Goal: Information Seeking & Learning: Check status

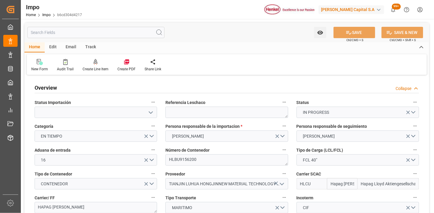
type input "Hapag Lloyd"
type input "Hapag Lloyd Aktiengesellschaft"
type input "1"
type input "50"
type input "20"
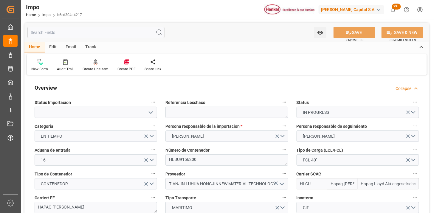
type input "03-09-2025"
click at [44, 15] on link "Impo" at bounding box center [46, 15] width 8 height 4
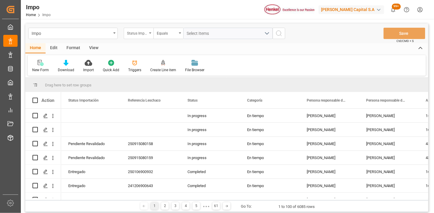
click at [130, 31] on div "Status Importación" at bounding box center [137, 32] width 20 height 7
type input "bil"
click at [163, 65] on div "Bill of Lading Number" at bounding box center [168, 61] width 89 height 13
click at [210, 34] on input "text" at bounding box center [229, 33] width 90 height 11
type input "HAMB94698"
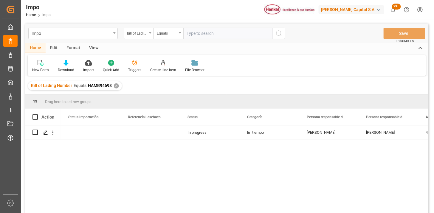
click at [88, 45] on div "View" at bounding box center [94, 48] width 18 height 10
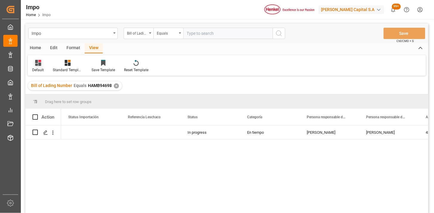
click at [43, 65] on div at bounding box center [38, 63] width 12 height 6
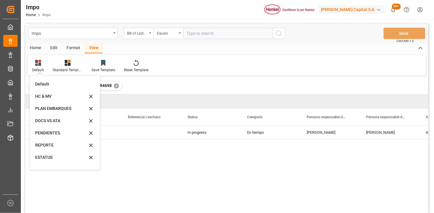
click at [60, 144] on div "REPORTE" at bounding box center [61, 145] width 52 height 6
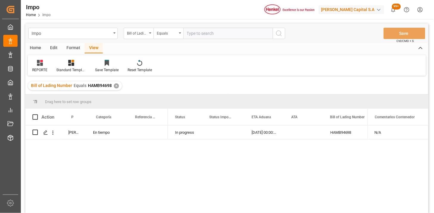
click at [78, 49] on div "Format" at bounding box center [73, 48] width 23 height 10
click at [70, 67] on div "Row Format" at bounding box center [69, 69] width 20 height 5
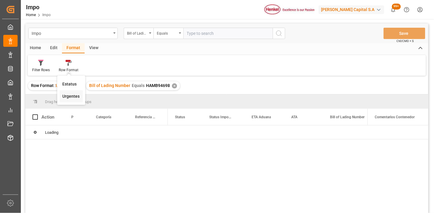
click at [73, 96] on div "Impo Bill of Lading Number Equals Save Ctrl/CMD + S Home Edit Format View Filte…" at bounding box center [226, 127] width 403 height 206
click at [94, 49] on div "View" at bounding box center [94, 48] width 18 height 10
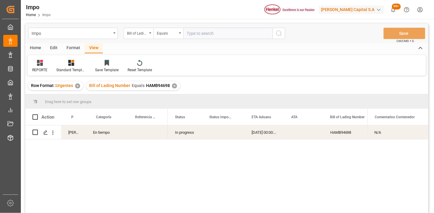
click at [142, 132] on div "Press SPACE to select this row." at bounding box center [146, 133] width 43 height 14
click at [147, 134] on input "Press SPACE to select this row." at bounding box center [146, 135] width 33 height 11
type input "251015080034"
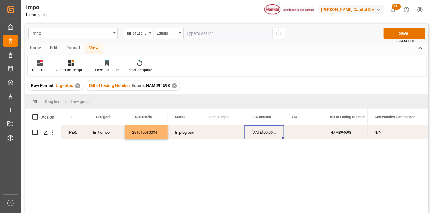
click at [263, 135] on div "19-09-2025 00:00:00" at bounding box center [265, 133] width 40 height 14
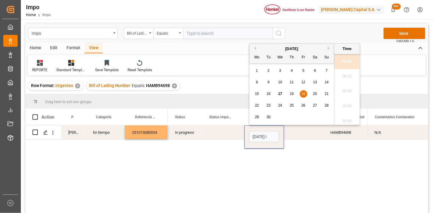
click at [263, 135] on input "19-09-2025 00:00" at bounding box center [264, 136] width 30 height 11
type input "18-09-2025 00:00"
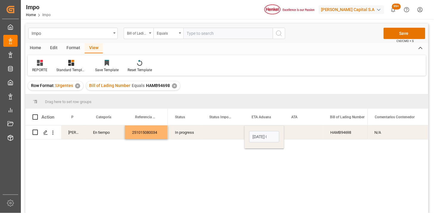
click at [228, 134] on div "Press SPACE to select this row." at bounding box center [223, 133] width 42 height 14
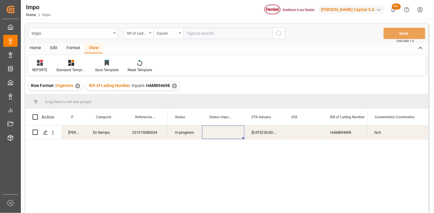
click at [192, 30] on input "text" at bounding box center [229, 33] width 90 height 11
paste input "HAMB94291"
type input "HAMB94291"
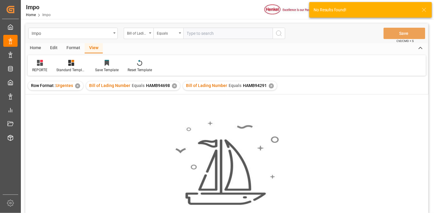
click at [175, 85] on div "✕" at bounding box center [174, 86] width 5 height 5
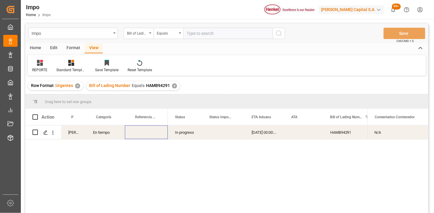
click at [150, 135] on div "Press SPACE to select this row." at bounding box center [146, 133] width 43 height 14
type input "251015080035"
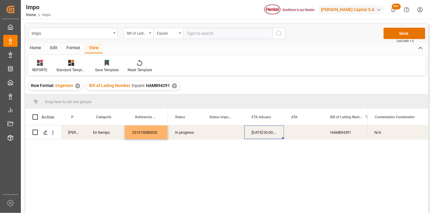
click at [256, 138] on div "19-09-2025 00:00:00" at bounding box center [265, 133] width 40 height 14
click at [260, 135] on div "19-09-2025 00:00:00" at bounding box center [265, 133] width 40 height 14
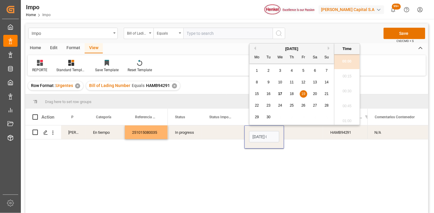
scroll to position [539, 0]
click at [260, 135] on input "19-09-2025 00:00" at bounding box center [264, 136] width 30 height 11
type input "18-09-2025 00:00"
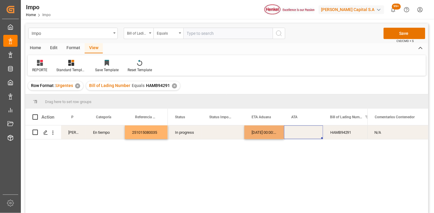
click at [292, 136] on div "Press SPACE to select this row." at bounding box center [303, 133] width 39 height 14
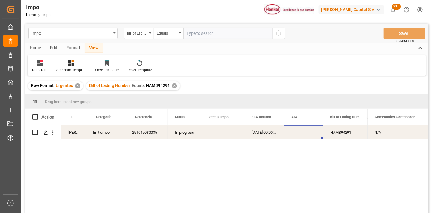
click at [248, 34] on input "text" at bounding box center [229, 33] width 90 height 11
click at [140, 36] on div "Bill of Lading Number" at bounding box center [139, 33] width 30 height 11
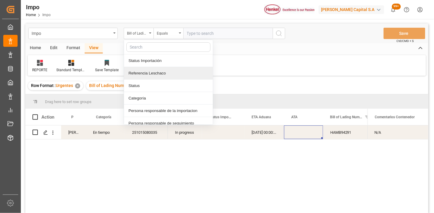
drag, startPoint x: 156, startPoint y: 75, endPoint x: 225, endPoint y: 40, distance: 77.9
click at [159, 74] on div "Referencia Leschaco" at bounding box center [168, 73] width 89 height 13
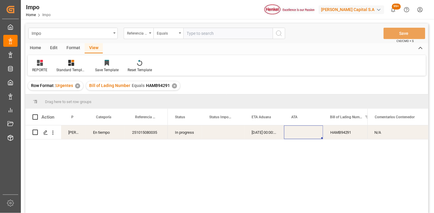
click at [229, 36] on input "text" at bounding box center [229, 33] width 90 height 11
paste input "250906900477"
type input "250906900477"
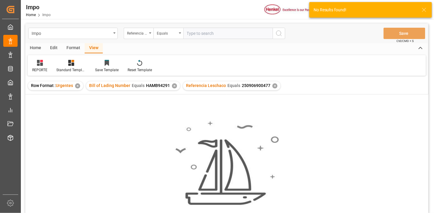
click at [174, 87] on div "✕" at bounding box center [174, 86] width 5 height 5
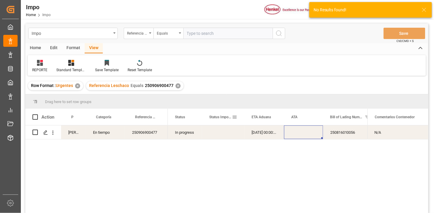
scroll to position [33, 0]
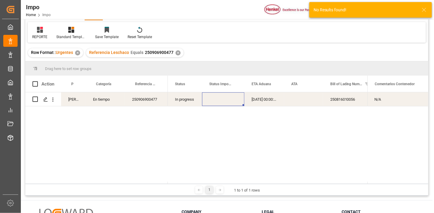
click at [235, 102] on div "Press SPACE to select this row." at bounding box center [223, 99] width 42 height 14
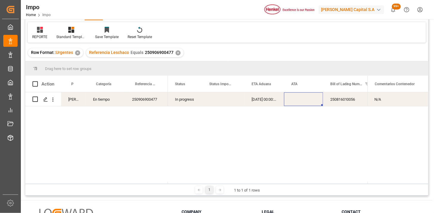
drag, startPoint x: 314, startPoint y: 103, endPoint x: 309, endPoint y: 103, distance: 4.5
click at [312, 103] on div "Press SPACE to select this row." at bounding box center [303, 99] width 39 height 14
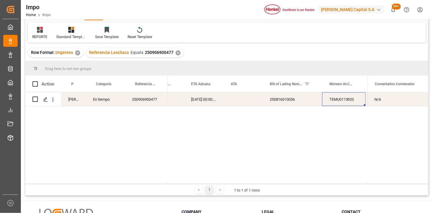
scroll to position [0, 113]
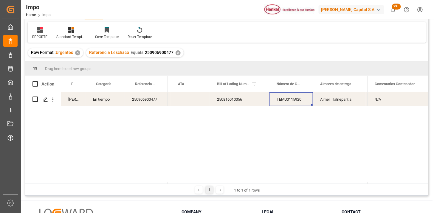
click at [295, 104] on div "TEMU0115920" at bounding box center [292, 99] width 44 height 14
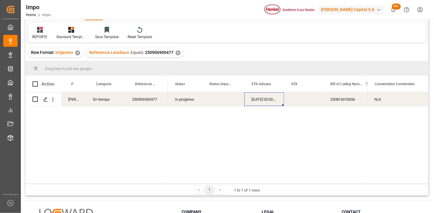
scroll to position [0, 0]
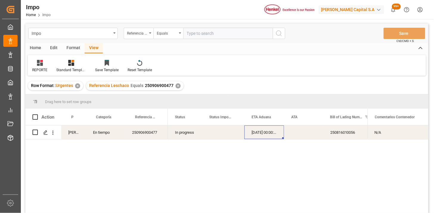
drag, startPoint x: 240, startPoint y: 32, endPoint x: 247, endPoint y: 34, distance: 7.8
click at [239, 32] on input "text" at bounding box center [229, 33] width 90 height 11
paste input "250840000037"
type input "250840000037"
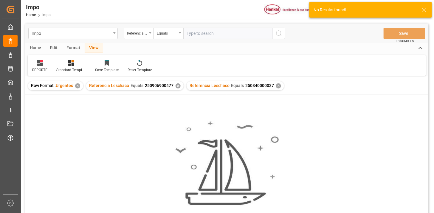
click at [177, 87] on div "✕" at bounding box center [178, 86] width 5 height 5
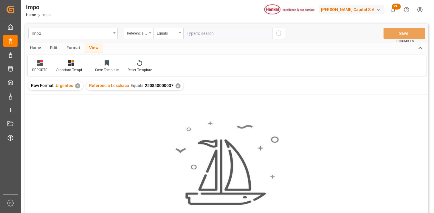
click at [141, 34] on div "Referencia Leschaco" at bounding box center [137, 32] width 20 height 7
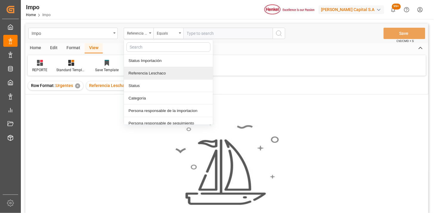
drag, startPoint x: 151, startPoint y: 74, endPoint x: 203, endPoint y: 42, distance: 61.2
click at [154, 73] on div "Referencia Leschaco" at bounding box center [168, 73] width 89 height 13
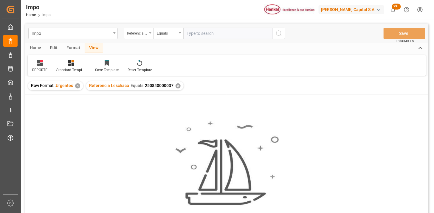
click at [145, 35] on div "Referencia Leschaco" at bounding box center [137, 32] width 20 height 7
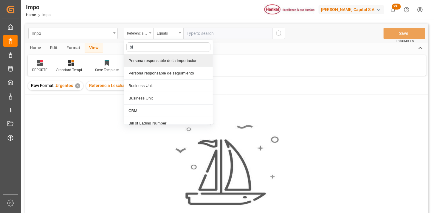
type input "bil"
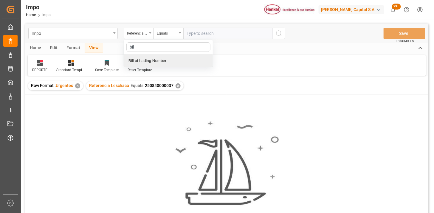
drag, startPoint x: 154, startPoint y: 57, endPoint x: 160, endPoint y: 56, distance: 6.1
click at [157, 57] on div "Bill of Lading Number" at bounding box center [168, 61] width 89 height 13
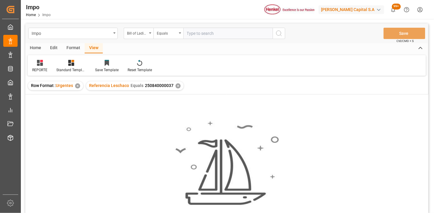
click at [204, 35] on input "text" at bounding box center [229, 33] width 90 height 11
paste input "250840000037"
type input "250840000037"
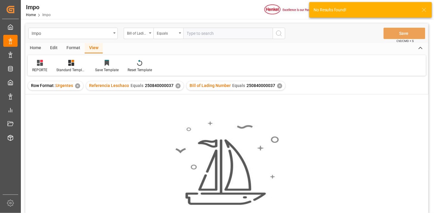
click at [177, 86] on div "✕" at bounding box center [178, 86] width 5 height 5
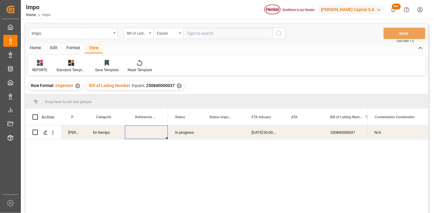
click at [147, 135] on div "Press SPACE to select this row." at bounding box center [146, 133] width 43 height 14
click at [147, 135] on input "Press SPACE to select this row." at bounding box center [146, 135] width 33 height 11
paste input "250906900867"
paste input "7"
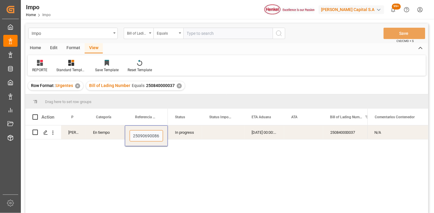
type input "250906900867"
drag, startPoint x: 226, startPoint y: 33, endPoint x: 249, endPoint y: 38, distance: 22.8
click at [229, 34] on input "text" at bounding box center [229, 33] width 90 height 11
paste input "250840000035"
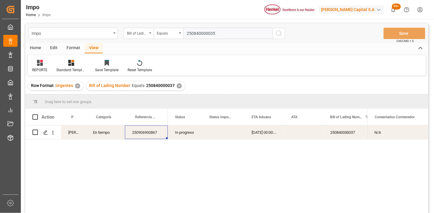
type input "250840000035"
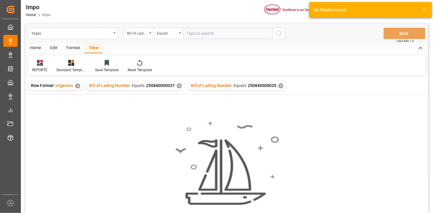
click at [179, 85] on div "✕" at bounding box center [179, 86] width 5 height 5
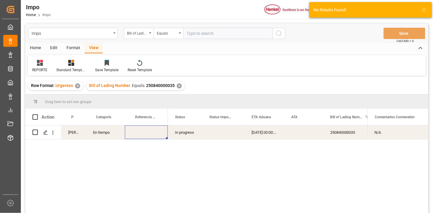
click at [136, 135] on div "Press SPACE to select this row." at bounding box center [146, 133] width 43 height 14
click at [141, 133] on input "Press SPACE to select this row." at bounding box center [146, 135] width 33 height 11
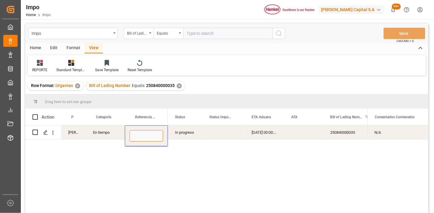
paste input "250906900869"
type input "250906900869"
click at [139, 35] on div "Bill of Lading Number" at bounding box center [137, 32] width 20 height 7
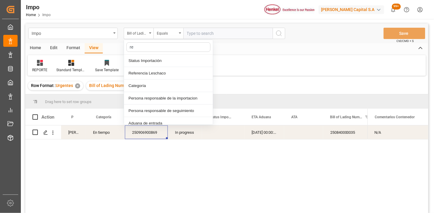
type input "ref"
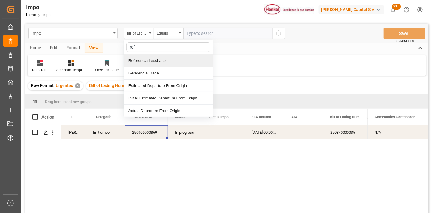
drag, startPoint x: 148, startPoint y: 58, endPoint x: 171, endPoint y: 52, distance: 24.2
click at [148, 59] on div "Referencia Leschaco" at bounding box center [168, 61] width 89 height 13
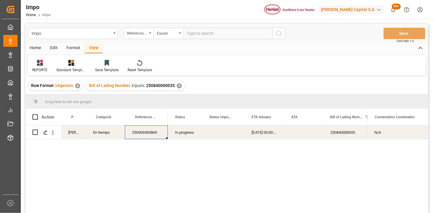
click at [196, 39] on div "Impo Referencia Leschaco Equals Save Ctrl/CMD + S" at bounding box center [226, 34] width 403 height 20
click at [199, 35] on input "text" at bounding box center [229, 33] width 90 height 11
paste input "250915080026"
type input "250915080026"
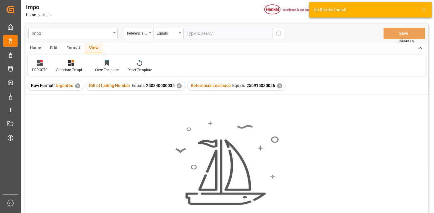
click at [180, 87] on div "✕" at bounding box center [179, 86] width 5 height 5
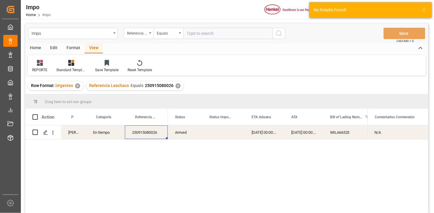
click at [258, 133] on div "04-09-2025 00:00:00" at bounding box center [265, 133] width 40 height 14
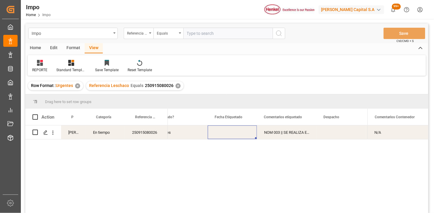
click at [245, 132] on div "Press SPACE to select this row." at bounding box center [232, 133] width 49 height 14
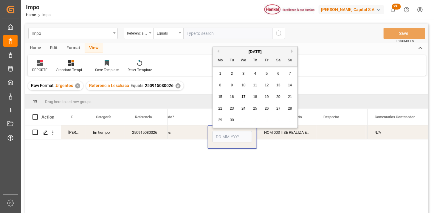
click at [244, 132] on input "Press SPACE to select this row." at bounding box center [233, 136] width 40 height 11
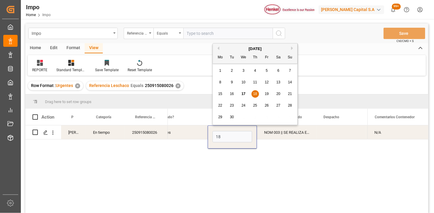
type input "18-09-2025"
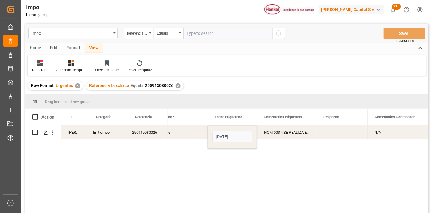
click at [304, 130] on div "NOM 003 || SE REALIZA ETIQUETA CON MES Y AÑO POR DIFERENCIA FÍSICA VS SISTEMA" at bounding box center [287, 133] width 60 height 14
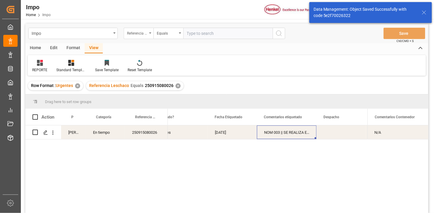
click at [142, 30] on div "Referencia Leschaco" at bounding box center [137, 32] width 20 height 7
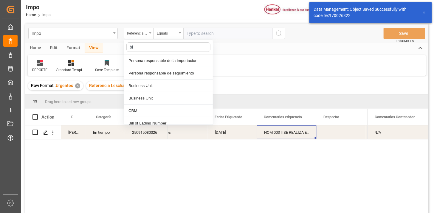
type input "bil"
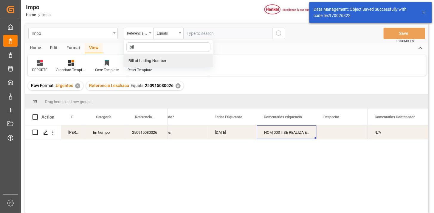
click at [163, 56] on div "Bill of Lading Number" at bounding box center [168, 61] width 89 height 13
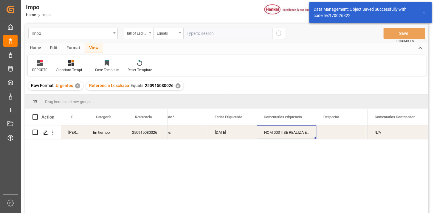
click at [207, 33] on input "text" at bounding box center [229, 33] width 90 height 11
paste input "250840000036"
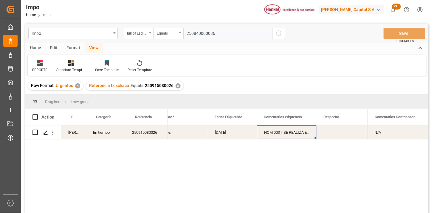
type input "250840000036"
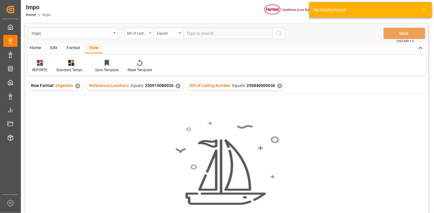
click at [177, 87] on div "✕" at bounding box center [178, 86] width 5 height 5
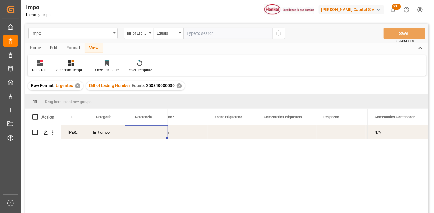
click at [147, 136] on div "Press SPACE to select this row." at bounding box center [146, 133] width 43 height 14
click at [147, 136] on input "Press SPACE to select this row." at bounding box center [146, 135] width 33 height 11
paste input "250906900870"
type input "250906900870"
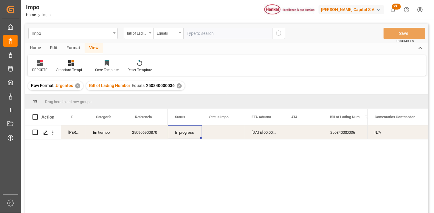
click at [222, 30] on input "text" at bounding box center [229, 33] width 90 height 11
paste input "HAMB94838"
type input "HAMB94838"
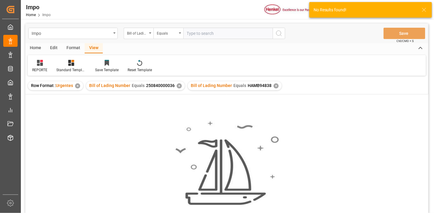
click at [234, 34] on input "text" at bounding box center [229, 33] width 90 height 11
type input "HAMB94838"
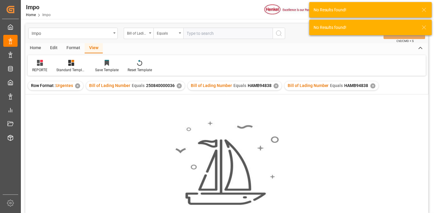
click at [179, 86] on div "✕" at bounding box center [179, 86] width 5 height 5
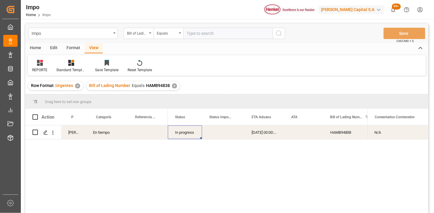
click at [138, 135] on div "Press SPACE to select this row." at bounding box center [146, 133] width 43 height 14
click at [138, 134] on div "Press SPACE to select this row." at bounding box center [146, 133] width 43 height 14
click at [138, 135] on input "Press SPACE to select this row." at bounding box center [146, 135] width 33 height 11
type input "251015080040"
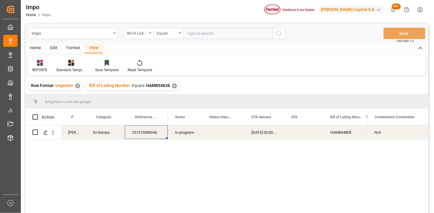
drag, startPoint x: 146, startPoint y: 38, endPoint x: 155, endPoint y: 46, distance: 11.6
click at [146, 38] on div "Bill of Lading Number" at bounding box center [139, 33] width 30 height 11
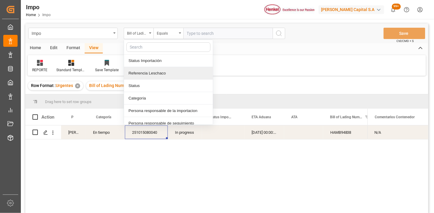
click at [165, 73] on div "Referencia Leschaco" at bounding box center [168, 73] width 89 height 13
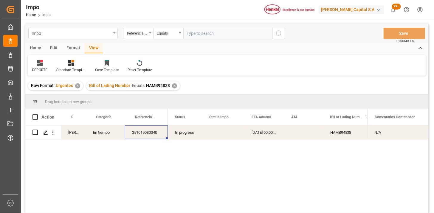
drag, startPoint x: 199, startPoint y: 32, endPoint x: 270, endPoint y: 37, distance: 71.8
click at [201, 31] on input "text" at bounding box center [229, 33] width 90 height 11
paste input "250906900823"
type input "250906900823"
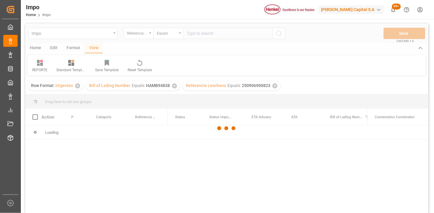
click at [175, 85] on div at bounding box center [226, 129] width 403 height 210
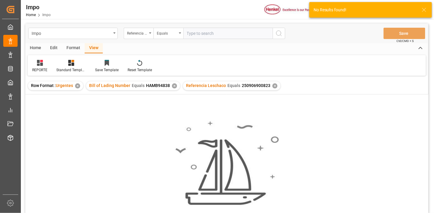
click at [175, 85] on div "✕" at bounding box center [174, 86] width 5 height 5
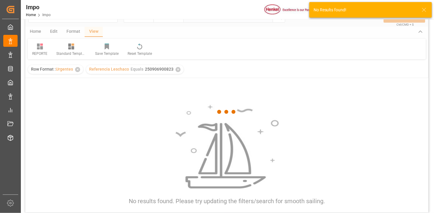
scroll to position [33, 0]
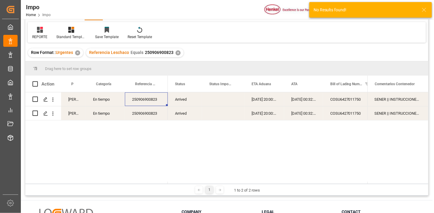
click at [220, 99] on div "Press SPACE to select this row." at bounding box center [223, 99] width 42 height 14
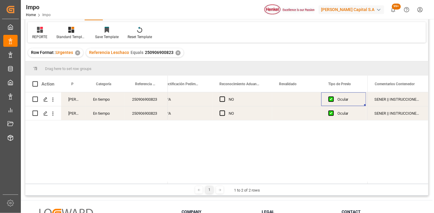
scroll to position [0, 598]
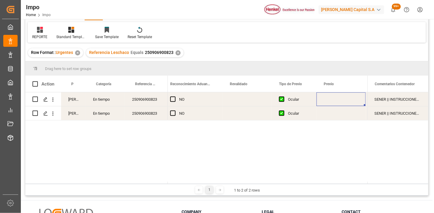
click at [237, 99] on div "Press SPACE to select this row." at bounding box center [247, 99] width 49 height 14
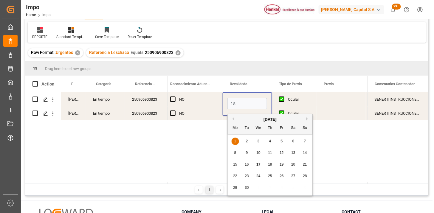
type input "15-09-2025"
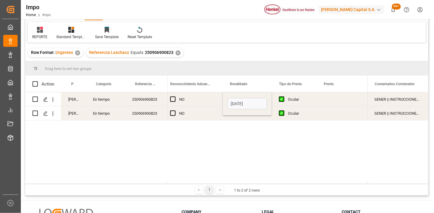
click at [205, 103] on div "NO" at bounding box center [197, 100] width 36 height 14
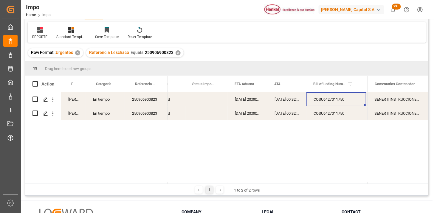
scroll to position [0, 0]
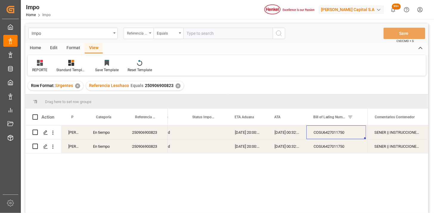
click at [140, 34] on div "Referencia Leschaco" at bounding box center [137, 32] width 20 height 7
type input "bil"
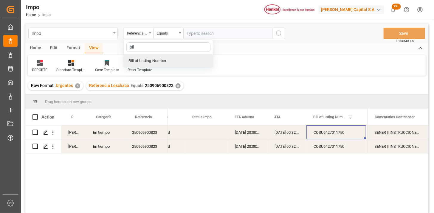
click at [160, 55] on div "Bill of Lading Number" at bounding box center [168, 61] width 89 height 13
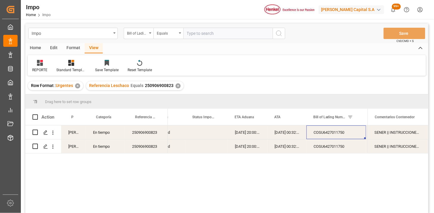
drag, startPoint x: 199, startPoint y: 36, endPoint x: 227, endPoint y: 42, distance: 28.7
click at [200, 36] on input "text" at bounding box center [229, 33] width 90 height 11
paste input "NGP2710707"
type input "NGP2710707"
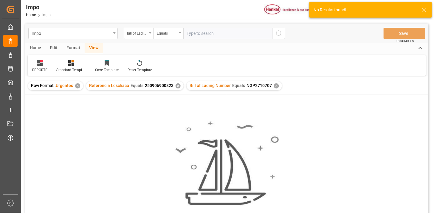
click at [177, 87] on div "✕" at bounding box center [178, 86] width 5 height 5
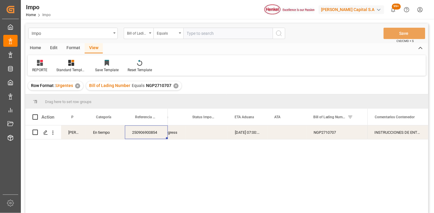
click at [151, 135] on div "250906900854" at bounding box center [146, 133] width 43 height 14
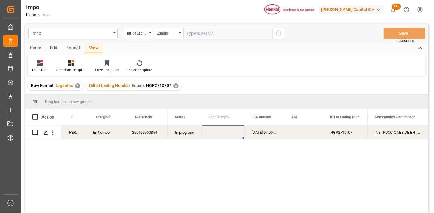
click at [198, 35] on input "text" at bounding box center [229, 33] width 90 height 11
click at [149, 37] on div "Bill of Lading Number" at bounding box center [139, 33] width 30 height 11
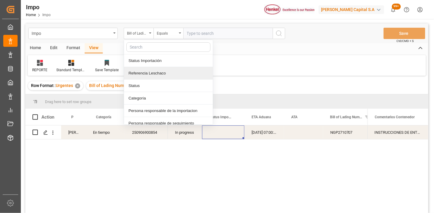
drag, startPoint x: 168, startPoint y: 73, endPoint x: 202, endPoint y: 44, distance: 45.5
click at [169, 73] on div "Referencia Leschaco" at bounding box center [168, 73] width 89 height 13
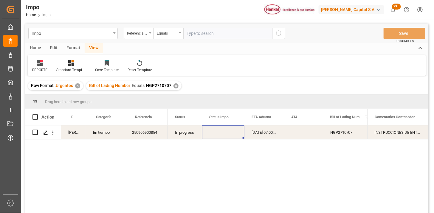
click at [208, 36] on input "text" at bounding box center [229, 33] width 90 height 11
paste input "250915080125"
type input "250915080125"
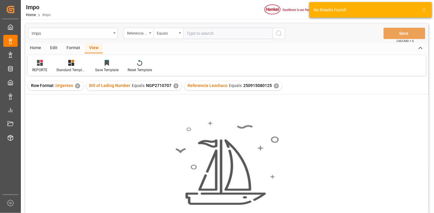
click at [176, 84] on div "✕" at bounding box center [176, 86] width 5 height 5
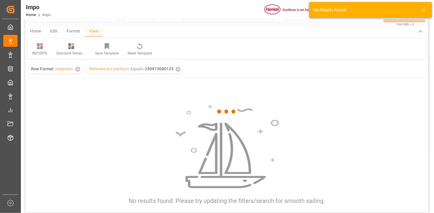
scroll to position [33, 0]
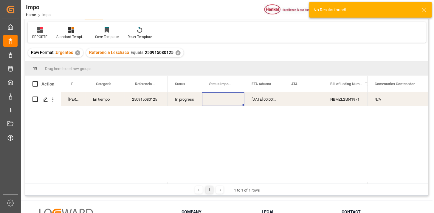
click at [259, 101] on div "17-09-2025 00:00:00" at bounding box center [265, 99] width 40 height 14
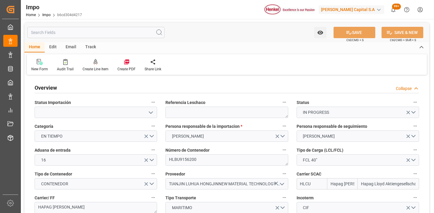
type input "Hapag Lloyd"
type input "Hapag Lloyd Aktiengesellschaft"
type input "1"
type input "50"
type input "20"
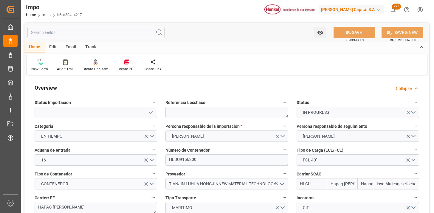
type input "03-09-2025"
